Goal: Task Accomplishment & Management: Use online tool/utility

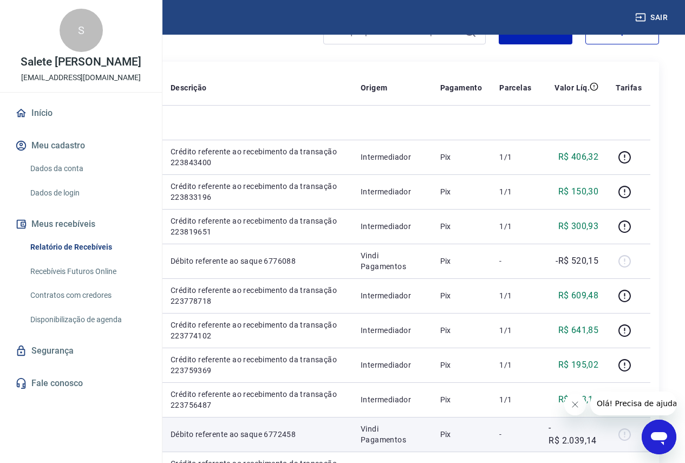
scroll to position [108, 0]
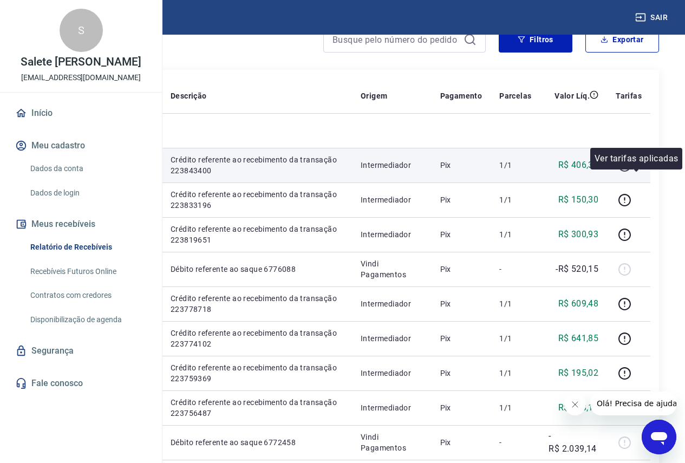
click at [625, 166] on icon "button" at bounding box center [624, 163] width 1 height 3
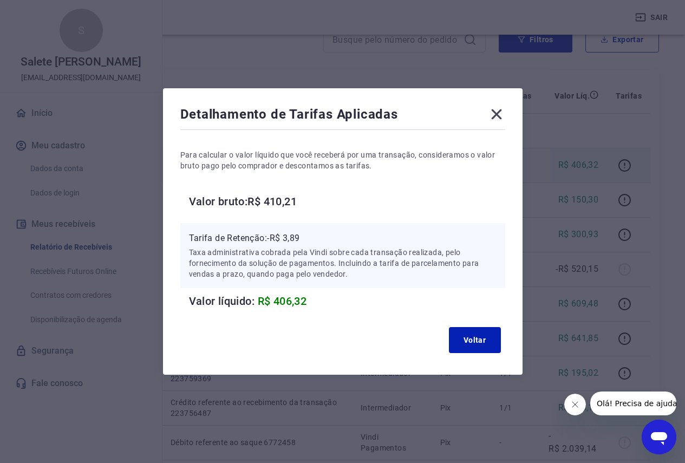
scroll to position [162, 0]
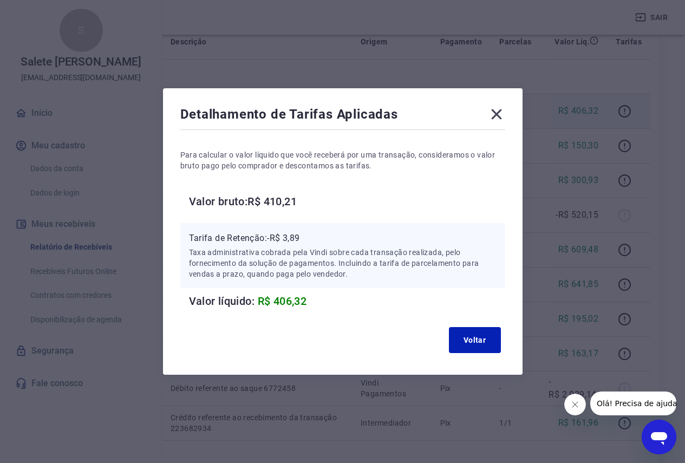
click at [497, 109] on icon at bounding box center [496, 114] width 17 height 17
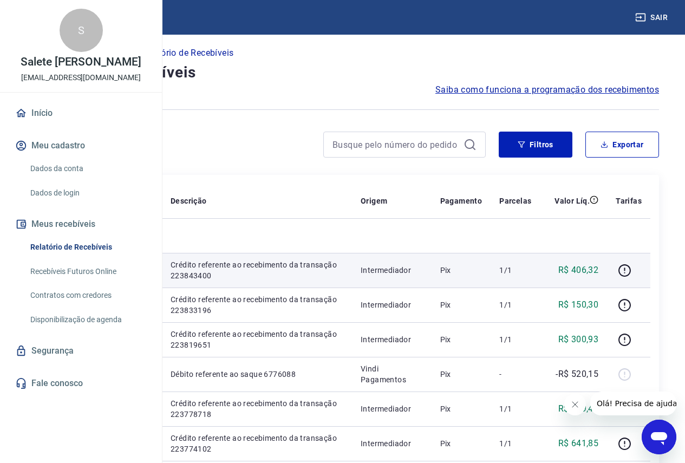
scroll to position [0, 0]
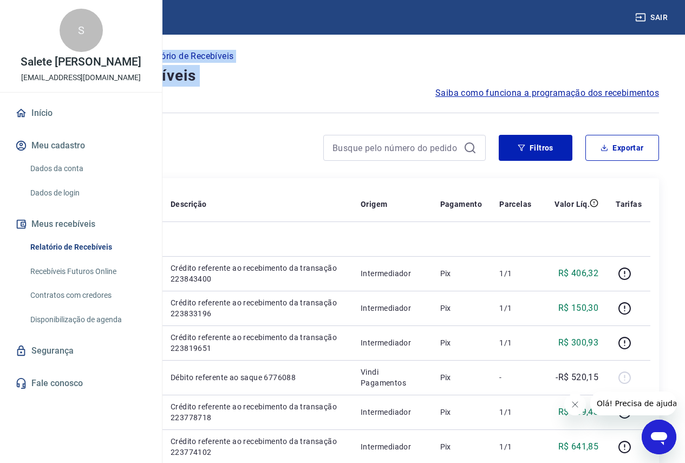
drag, startPoint x: 387, startPoint y: 90, endPoint x: 183, endPoint y: 59, distance: 206.5
click at [384, 80] on h4 "Relatório de Recebíveis" at bounding box center [342, 76] width 633 height 22
click at [664, 439] on icon "Abrir janela de mensagens" at bounding box center [659, 438] width 16 height 13
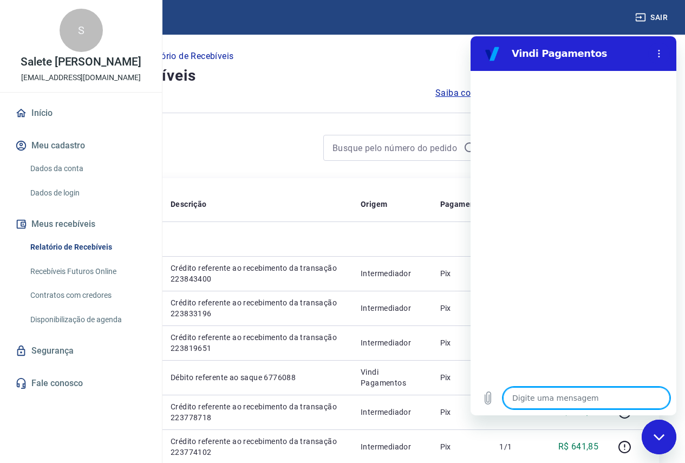
type textarea "x"
